Goal: Check status: Check status

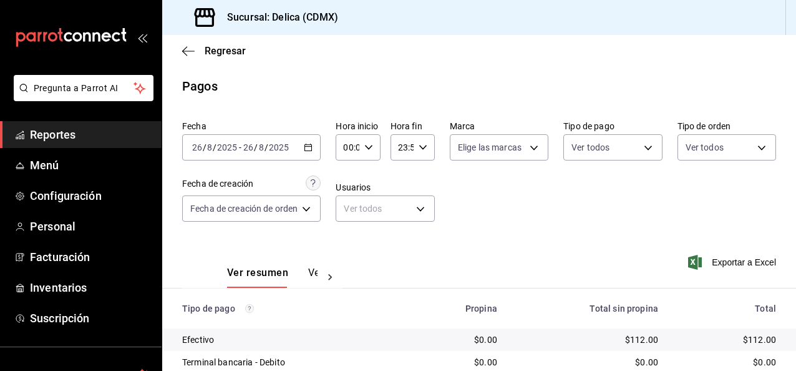
scroll to position [150, 0]
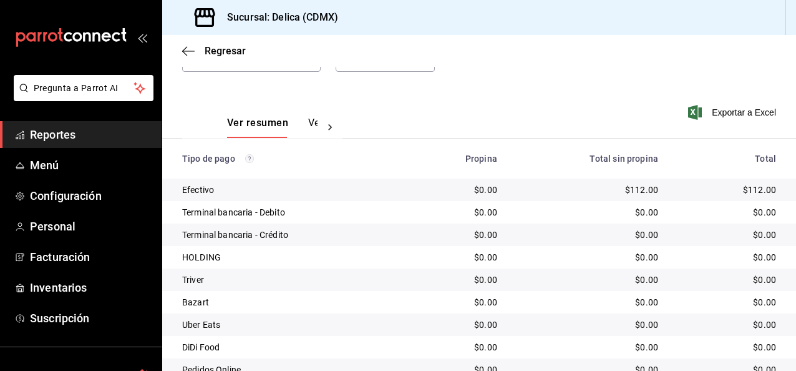
click at [414, 117] on div "Ver resumen Ver pagos Exportar a Excel" at bounding box center [479, 120] width 634 height 66
click at [225, 47] on span "Regresar" at bounding box center [225, 51] width 41 height 12
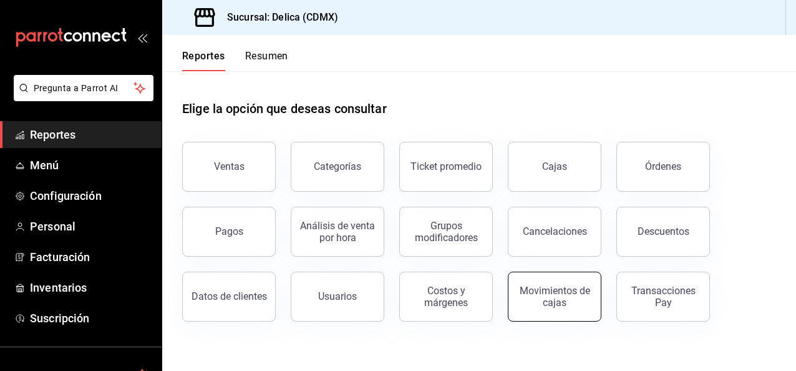
click at [544, 289] on div "Movimientos de cajas" at bounding box center [554, 296] width 77 height 24
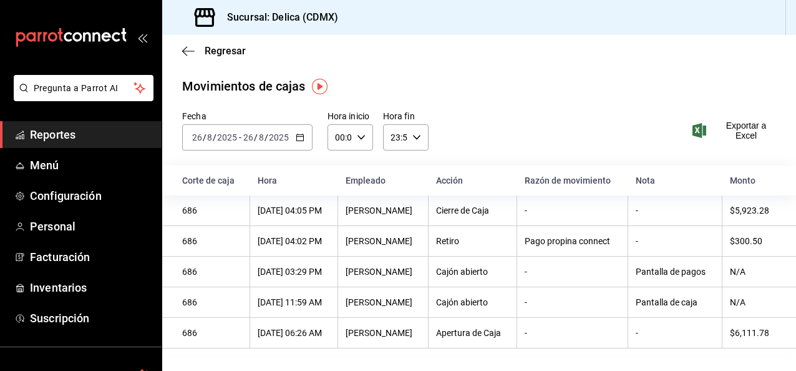
click at [303, 137] on div "[DATE] [DATE] - [DATE] [DATE]" at bounding box center [247, 137] width 130 height 26
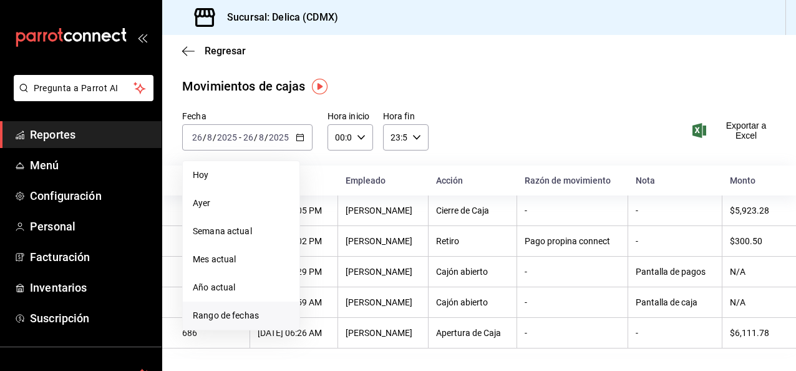
click at [239, 310] on span "Rango de fechas" at bounding box center [241, 315] width 97 height 13
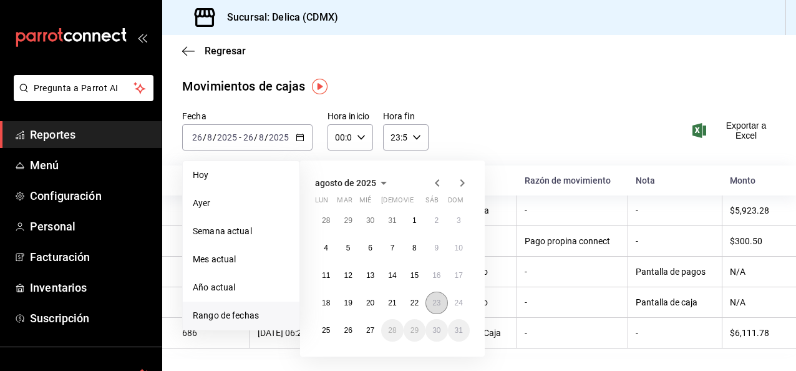
click at [439, 303] on abbr "23" at bounding box center [436, 302] width 8 height 9
